Goal: Information Seeking & Learning: Find specific fact

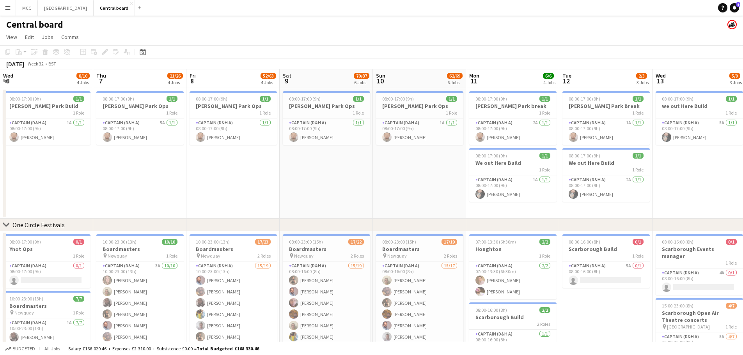
scroll to position [0, 181]
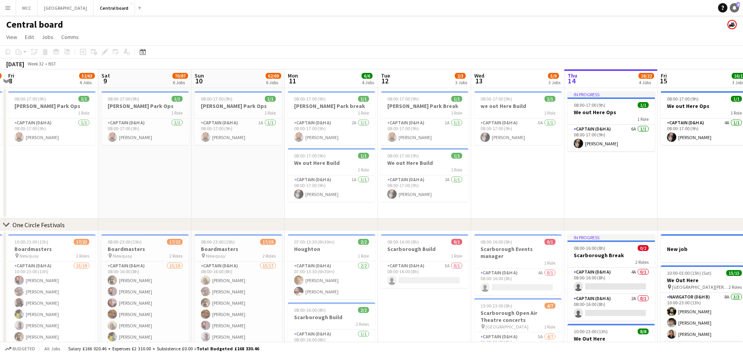
click at [735, 8] on icon at bounding box center [734, 7] width 4 height 4
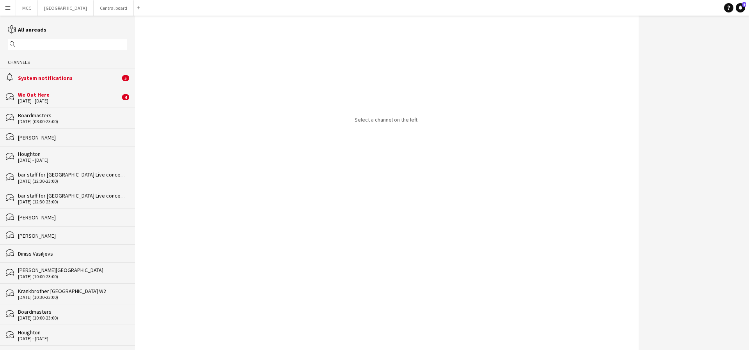
click at [76, 105] on div "bubbles We Out Here [DATE] - [DATE] 4" at bounding box center [67, 97] width 135 height 21
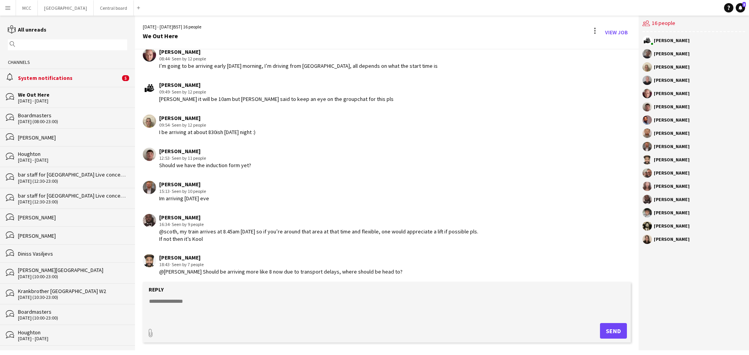
scroll to position [841, 0]
click at [69, 81] on div "System notifications" at bounding box center [69, 77] width 102 height 7
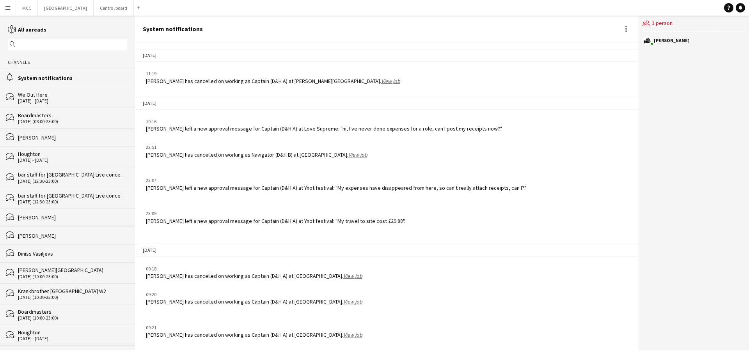
scroll to position [968, 0]
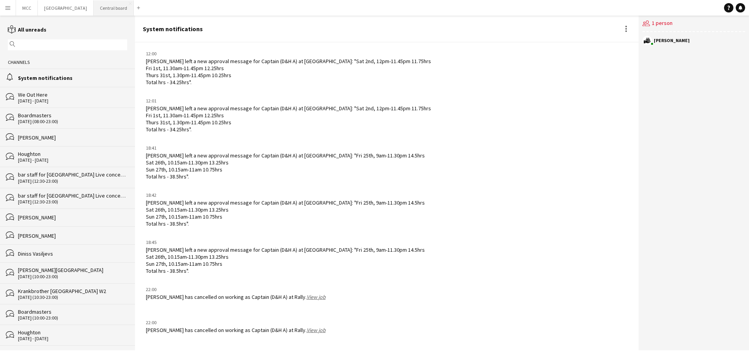
click at [110, 11] on button "Central board Close" at bounding box center [114, 7] width 40 height 15
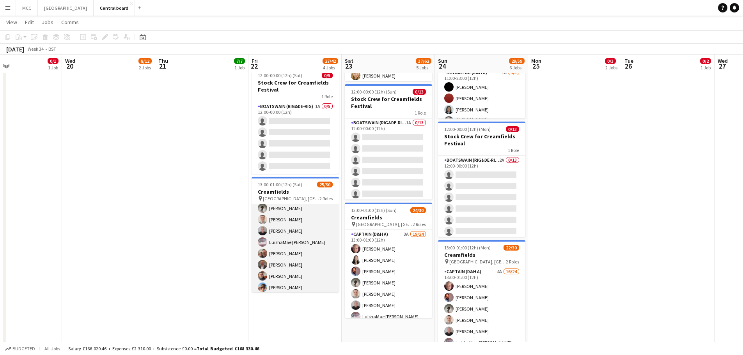
scroll to position [49, 0]
click at [280, 273] on app-card-role "Captain (D&H A) 13I 2A 20/24 13:00-01:00 (12h) [PERSON_NAME] [PERSON_NAME] [PER…" at bounding box center [295, 298] width 87 height 287
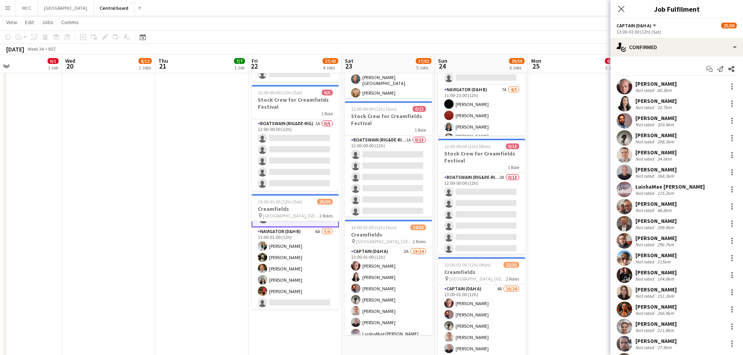
scroll to position [283, 0]
click at [315, 253] on app-card-role "Navigator (D&H B) 6A [DATE] 13:00-01:00 (12h) [PERSON_NAME] [PERSON_NAME] [PERS…" at bounding box center [295, 268] width 87 height 83
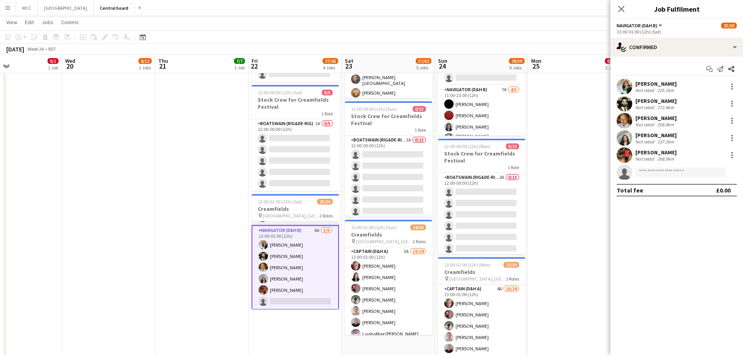
scroll to position [282, 0]
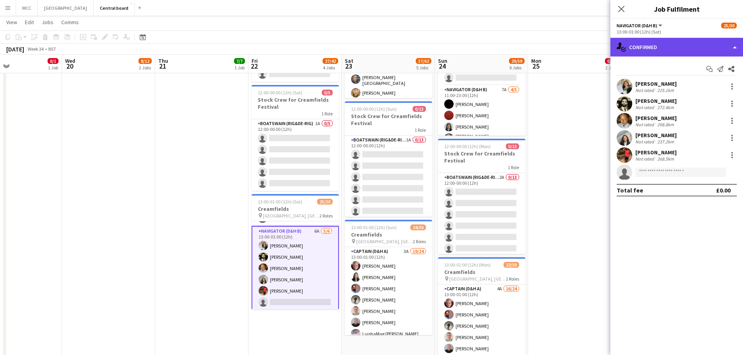
click at [733, 47] on div "single-neutral-actions-check-2 Confirmed" at bounding box center [676, 47] width 133 height 19
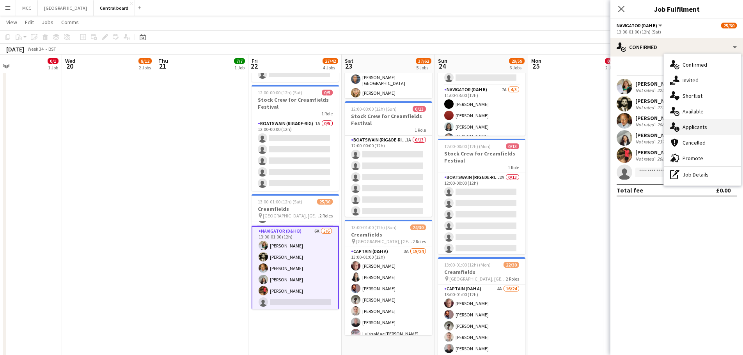
click at [711, 127] on div "single-neutral-actions-information Applicants" at bounding box center [702, 127] width 77 height 16
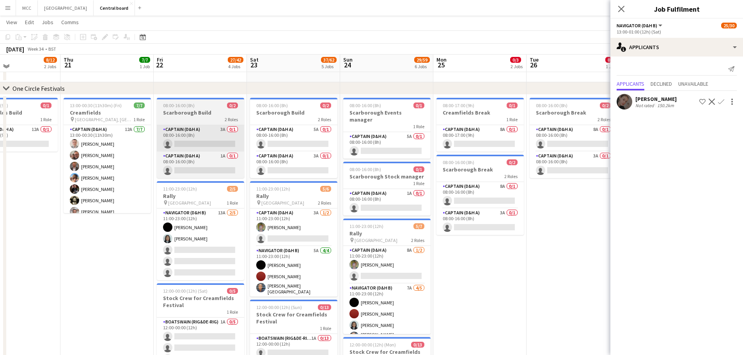
scroll to position [27, 0]
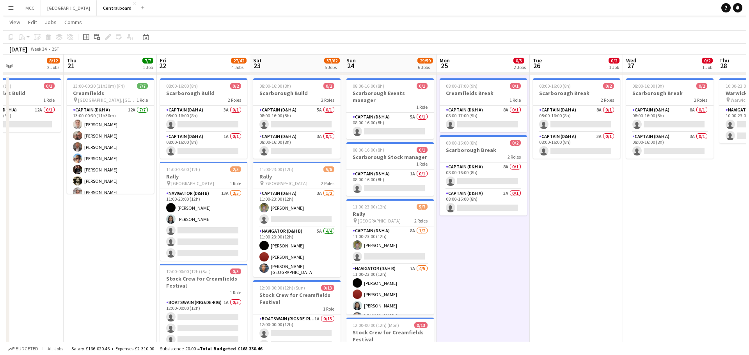
scroll to position [0, 0]
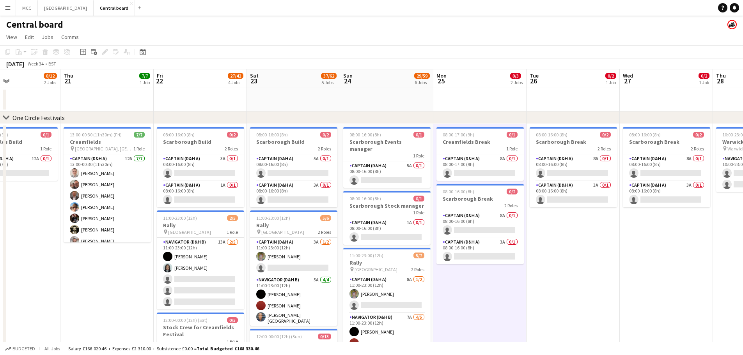
click at [8, 7] on app-icon "Menu" at bounding box center [8, 8] width 6 height 6
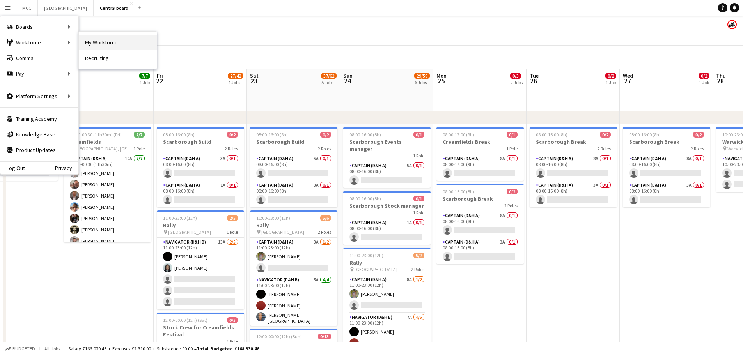
click at [94, 41] on link "My Workforce" at bounding box center [118, 43] width 78 height 16
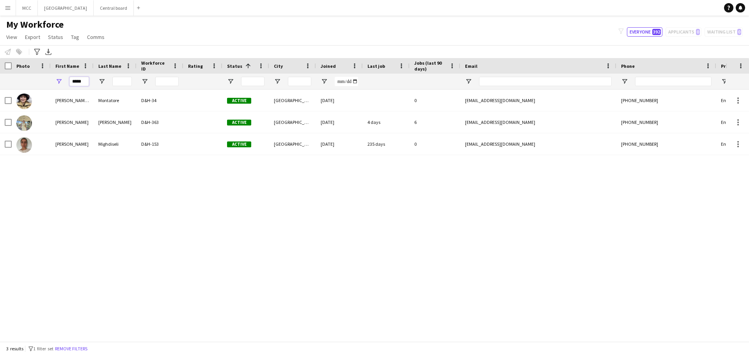
click at [80, 83] on input "*****" at bounding box center [79, 81] width 20 height 9
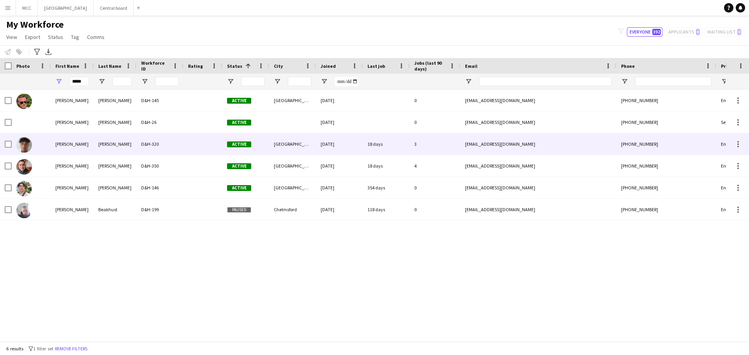
click at [147, 151] on div "D&H-320" at bounding box center [160, 143] width 47 height 21
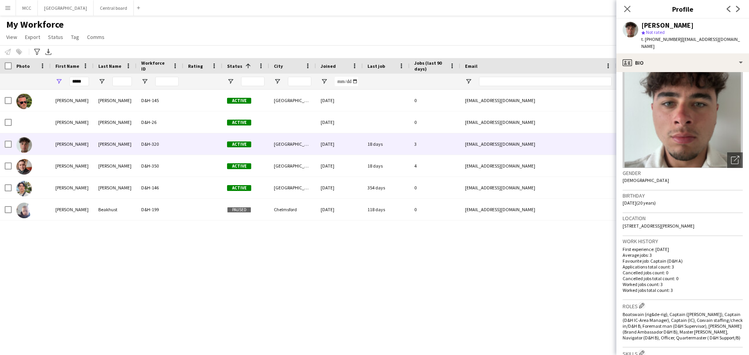
scroll to position [28, 0]
drag, startPoint x: 715, startPoint y: 220, endPoint x: 620, endPoint y: 223, distance: 95.2
click at [620, 223] on app-crew-profile-bio "Open photos pop-in Gender [DEMOGRAPHIC_DATA] Birthday [DEMOGRAPHIC_DATA] (20 ye…" at bounding box center [682, 213] width 133 height 283
copy span "[STREET_ADDRESS][PERSON_NAME]"
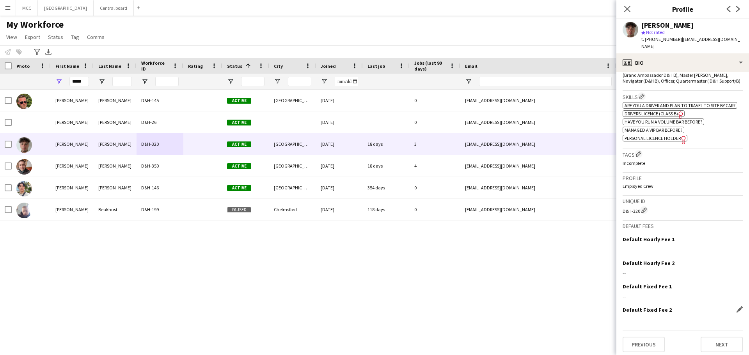
scroll to position [286, 0]
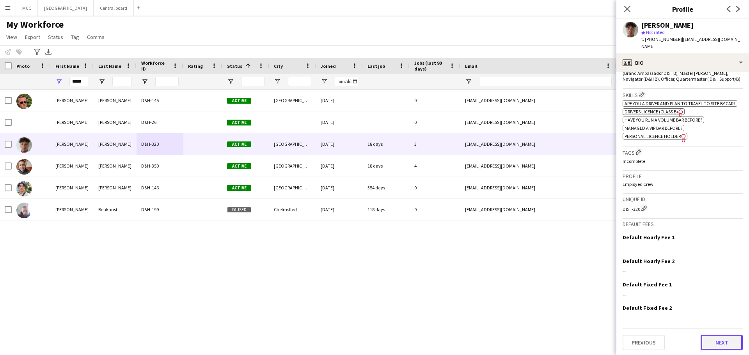
click at [723, 340] on button "Next" at bounding box center [721, 343] width 42 height 16
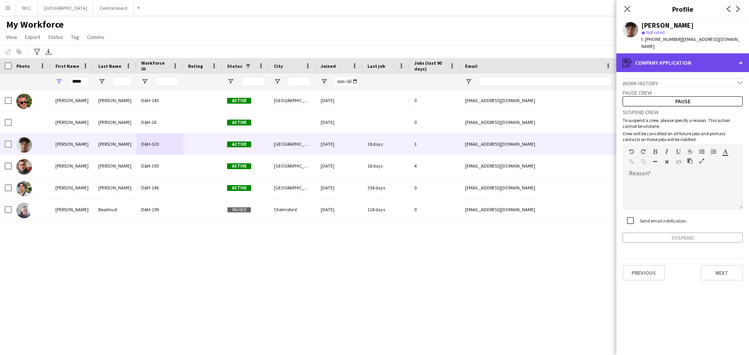
click at [739, 62] on div "register Company application" at bounding box center [682, 62] width 133 height 19
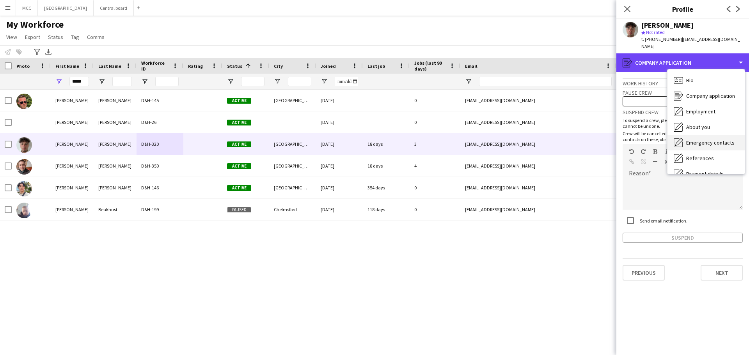
scroll to position [67, 0]
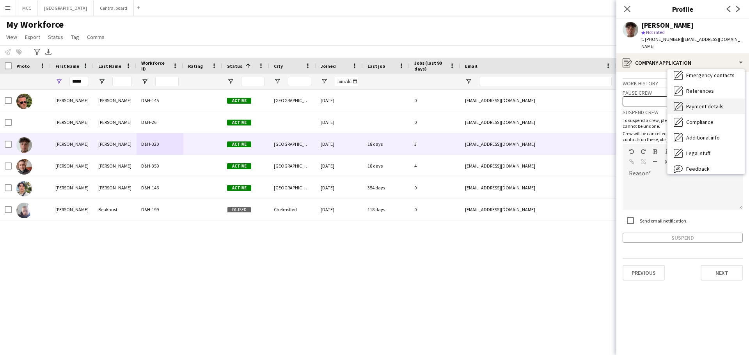
click at [710, 103] on span "Payment details" at bounding box center [704, 106] width 37 height 7
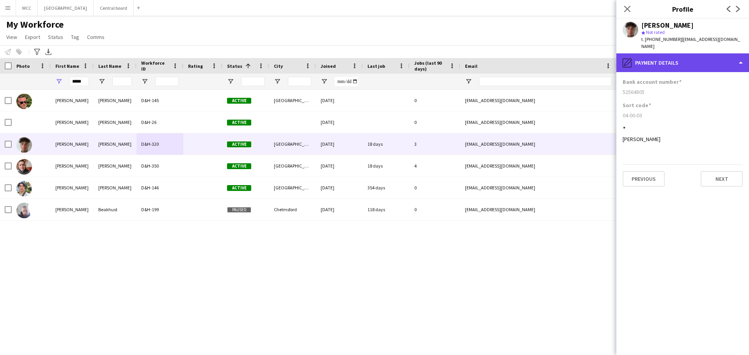
click at [734, 58] on div "pencil4 Payment details" at bounding box center [682, 62] width 133 height 19
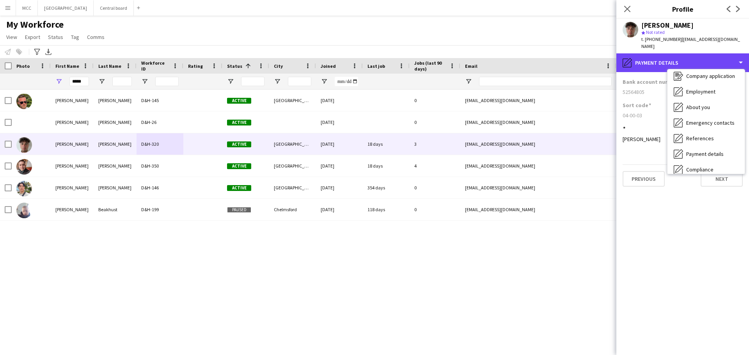
scroll to position [20, 0]
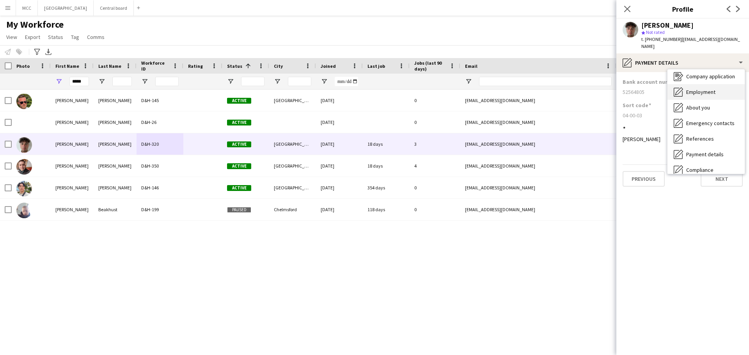
click at [712, 89] on span "Employment" at bounding box center [700, 92] width 29 height 7
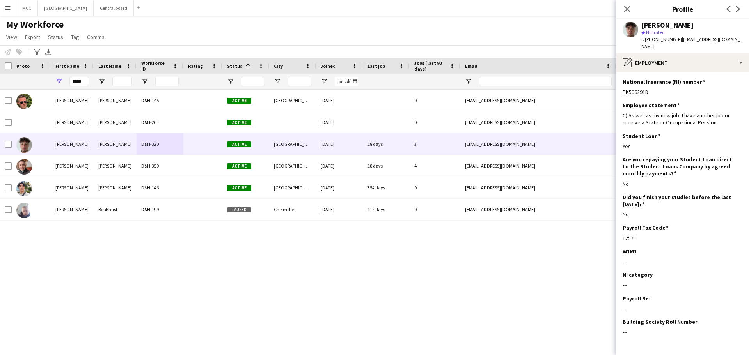
drag, startPoint x: 656, startPoint y: 81, endPoint x: 618, endPoint y: 87, distance: 38.2
click at [618, 87] on app-section-data-types "National Insurance (NI) number Edit this field PK596291D Employee statement Edi…" at bounding box center [682, 213] width 133 height 283
copy div "PK596291D"
drag, startPoint x: 85, startPoint y: 83, endPoint x: 66, endPoint y: 84, distance: 19.1
click at [66, 84] on div "*****" at bounding box center [72, 82] width 43 height 16
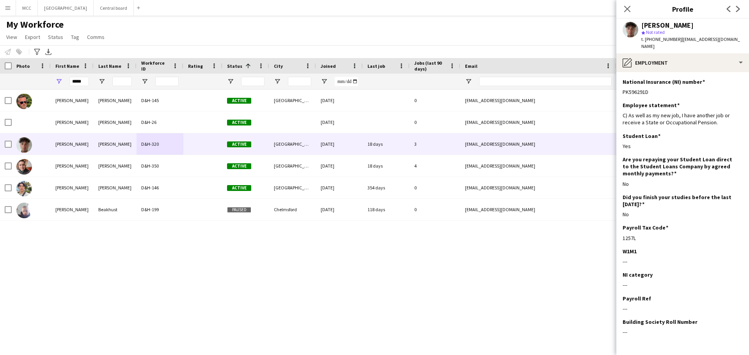
click at [66, 84] on div "*****" at bounding box center [72, 82] width 43 height 16
click at [75, 83] on input "*****" at bounding box center [79, 81] width 20 height 9
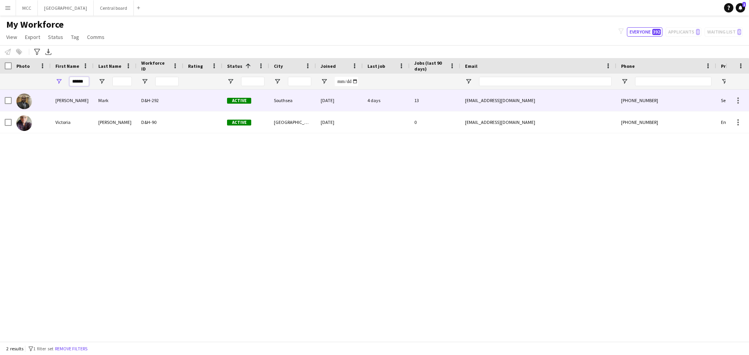
type input "******"
click at [99, 99] on div "Mark" at bounding box center [115, 100] width 43 height 21
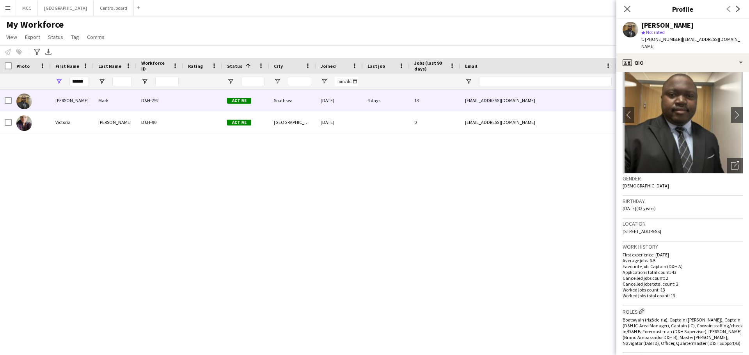
scroll to position [0, 0]
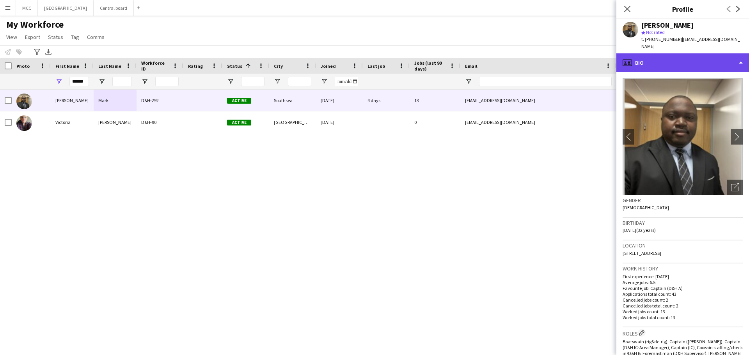
click at [743, 53] on div "profile Bio" at bounding box center [682, 62] width 133 height 19
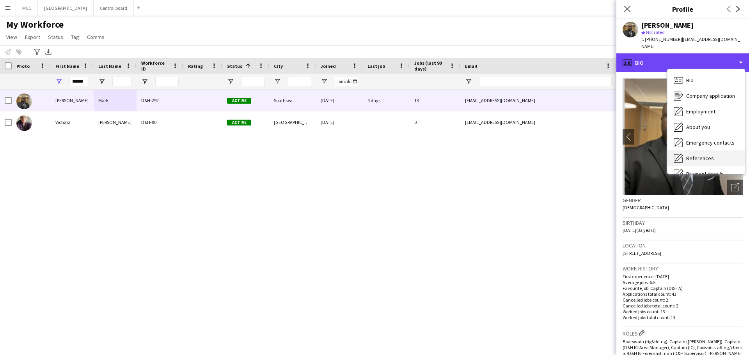
scroll to position [89, 0]
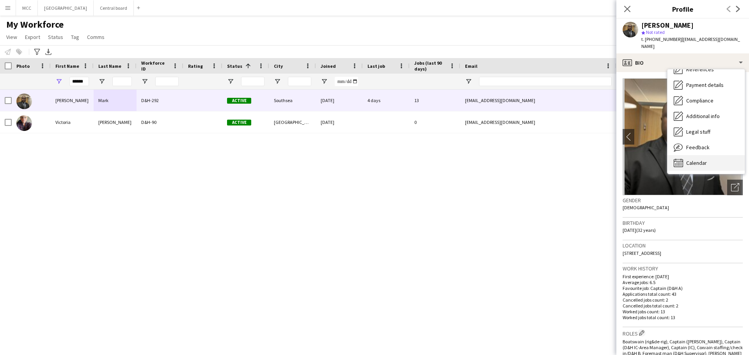
click at [699, 160] on span "Calendar" at bounding box center [696, 163] width 21 height 7
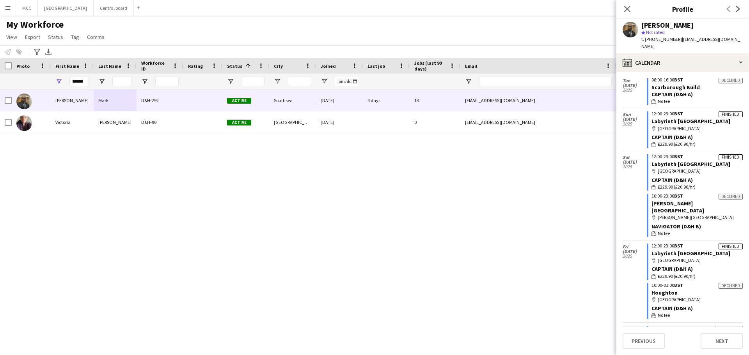
scroll to position [435, 0]
